Goal: Task Accomplishment & Management: Complete application form

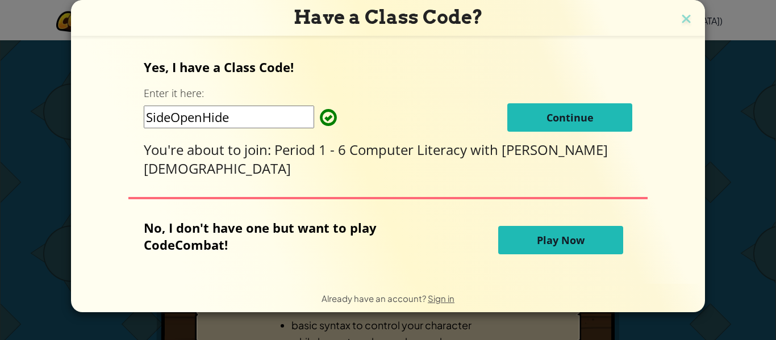
click at [562, 114] on button "Continue" at bounding box center [569, 117] width 125 height 28
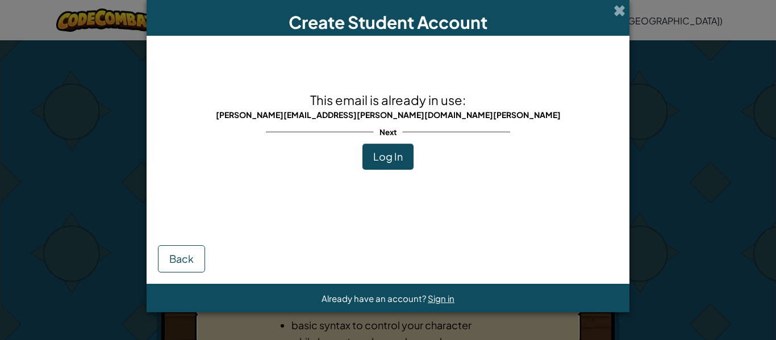
click at [400, 168] on button "Log In" at bounding box center [387, 157] width 51 height 26
